Goal: Information Seeking & Learning: Learn about a topic

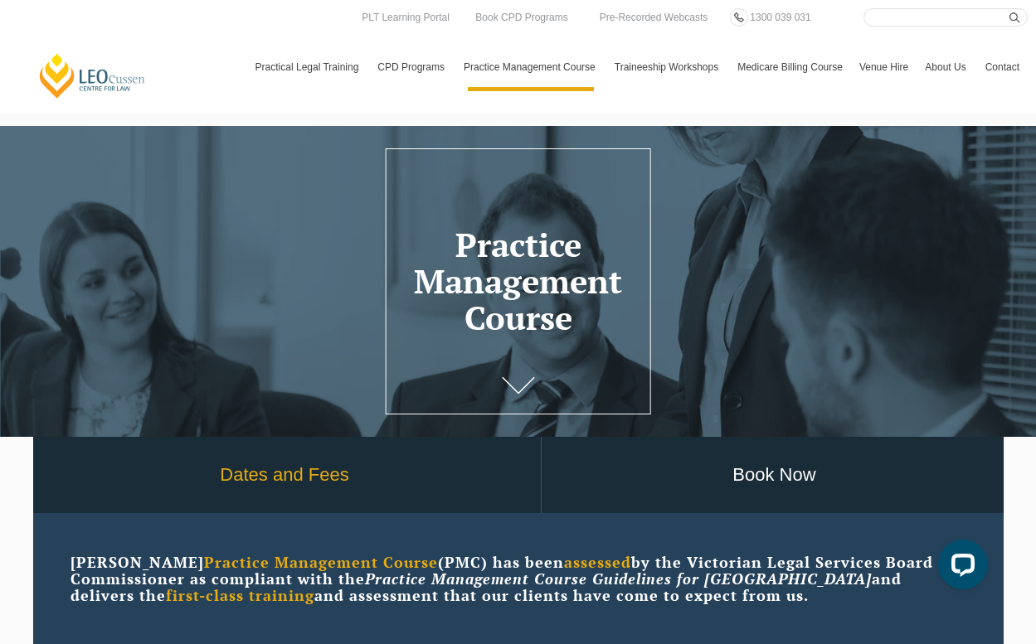
click at [292, 462] on link "Dates and Fees" at bounding box center [285, 475] width 512 height 77
click at [270, 488] on link "Dates and Fees" at bounding box center [285, 475] width 512 height 77
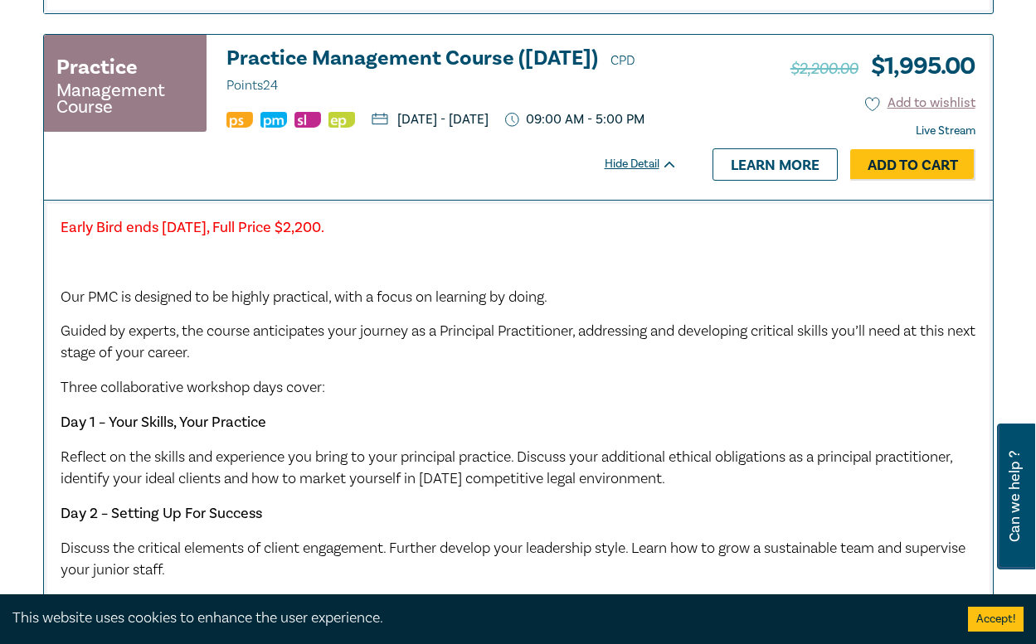
scroll to position [2466, 0]
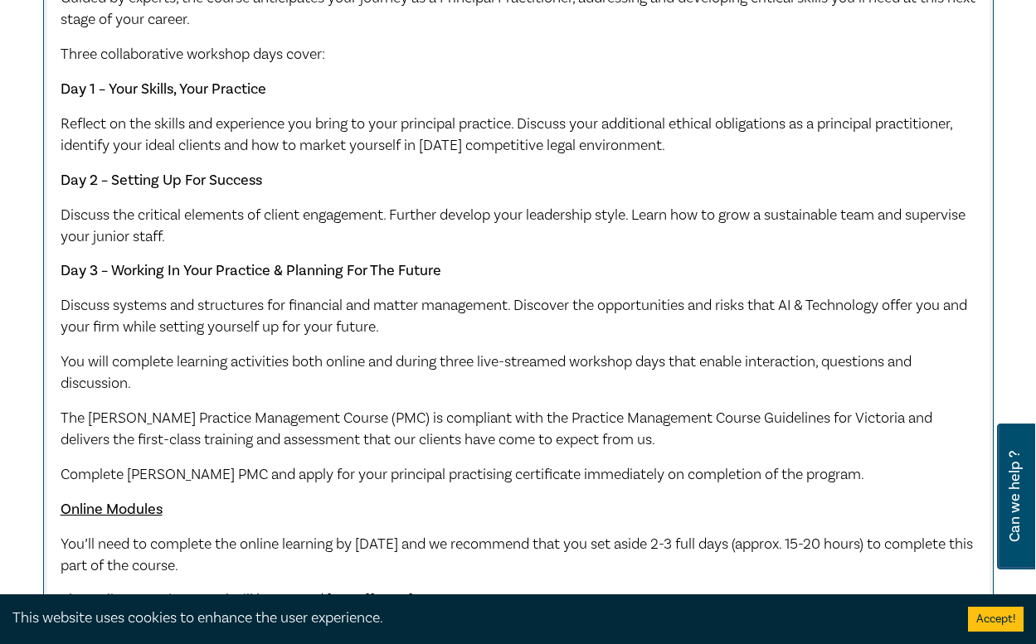
scroll to position [1838, 0]
